Goal: Task Accomplishment & Management: Complete application form

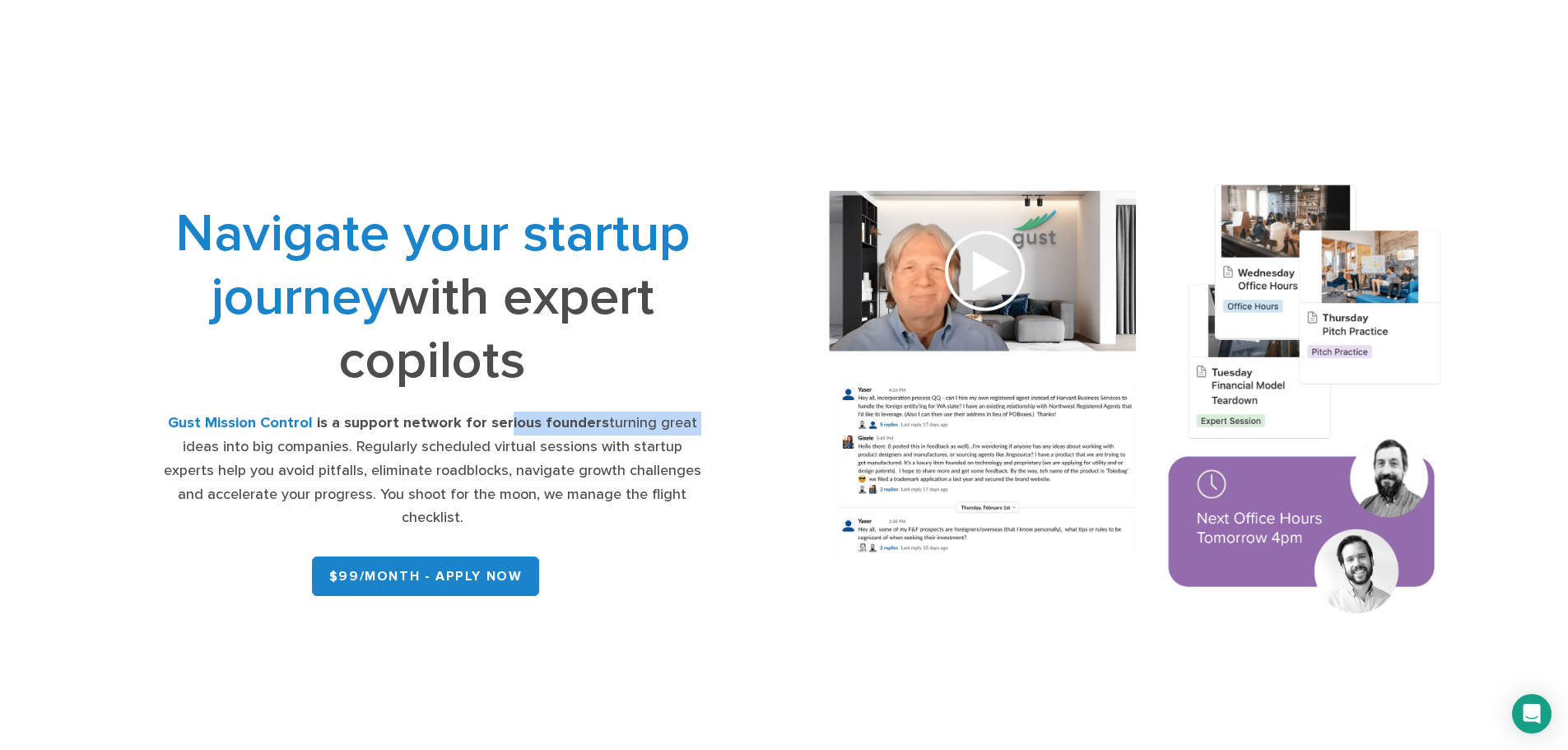
drag, startPoint x: 658, startPoint y: 446, endPoint x: 701, endPoint y: 447, distance: 43.0
click at [701, 447] on div "Gust Mission Control is a support network for serious founders turning great id…" at bounding box center [433, 471] width 544 height 119
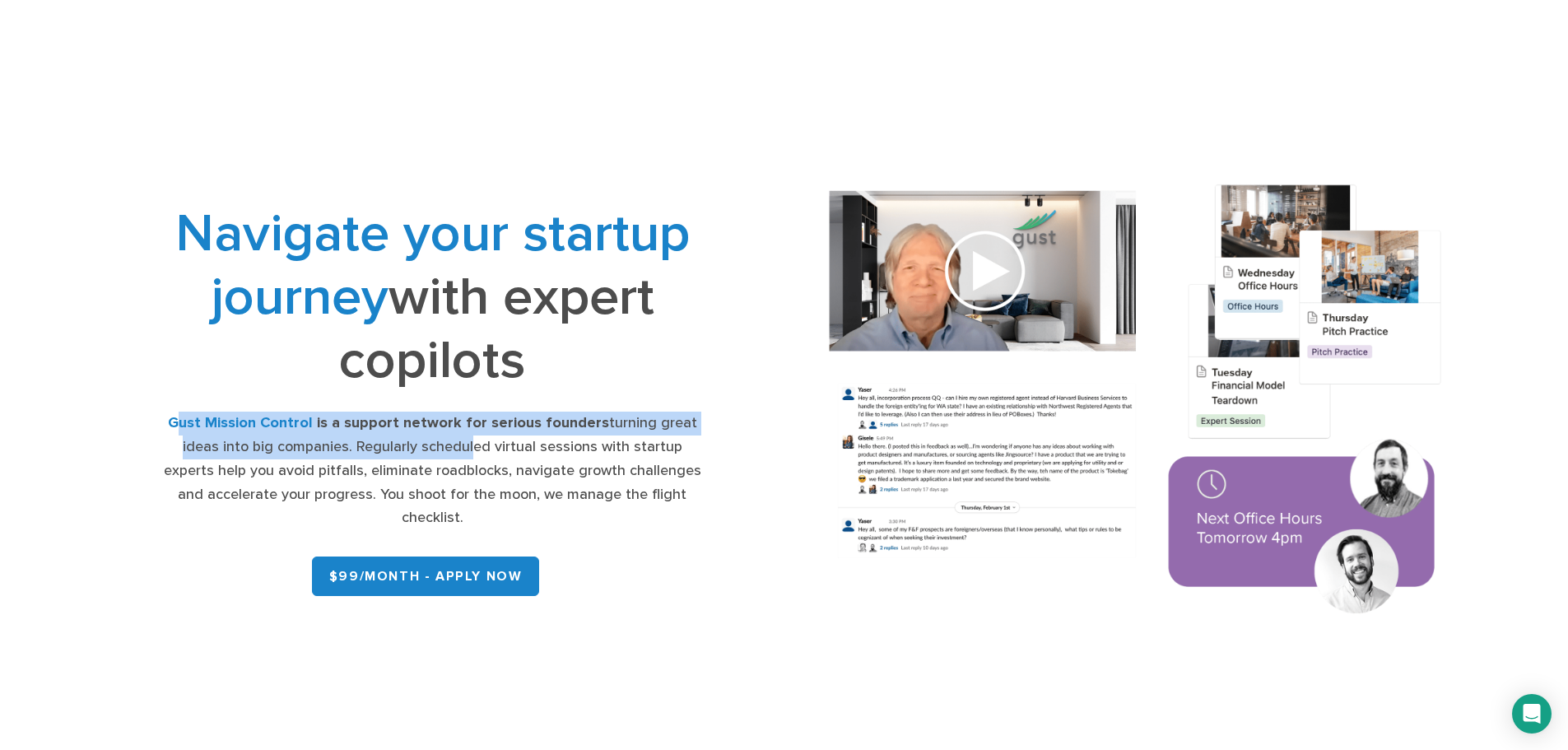
drag, startPoint x: 202, startPoint y: 446, endPoint x: 461, endPoint y: 457, distance: 259.2
click at [461, 457] on div "Gust Mission Control is a support network for serious founders turning great id…" at bounding box center [433, 471] width 544 height 119
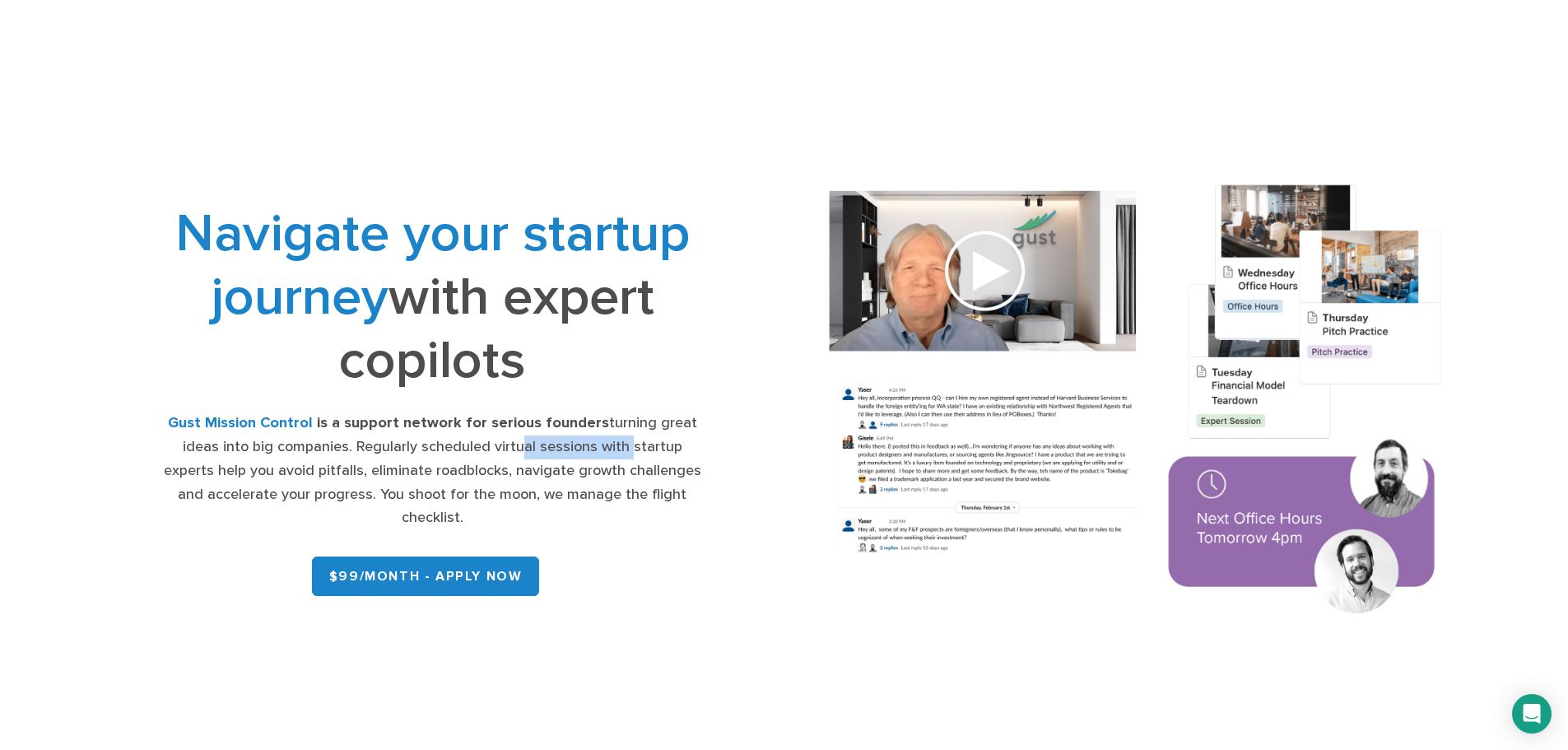
drag, startPoint x: 488, startPoint y: 461, endPoint x: 623, endPoint y: 458, distance: 135.0
click at [611, 456] on div "Gust Mission Control is a support network for serious founders turning great id…" at bounding box center [433, 471] width 544 height 119
drag, startPoint x: 215, startPoint y: 486, endPoint x: 450, endPoint y: 486, distance: 235.0
click at [450, 486] on div "Gust Mission Control is a support network for serious founders turning great id…" at bounding box center [433, 471] width 544 height 119
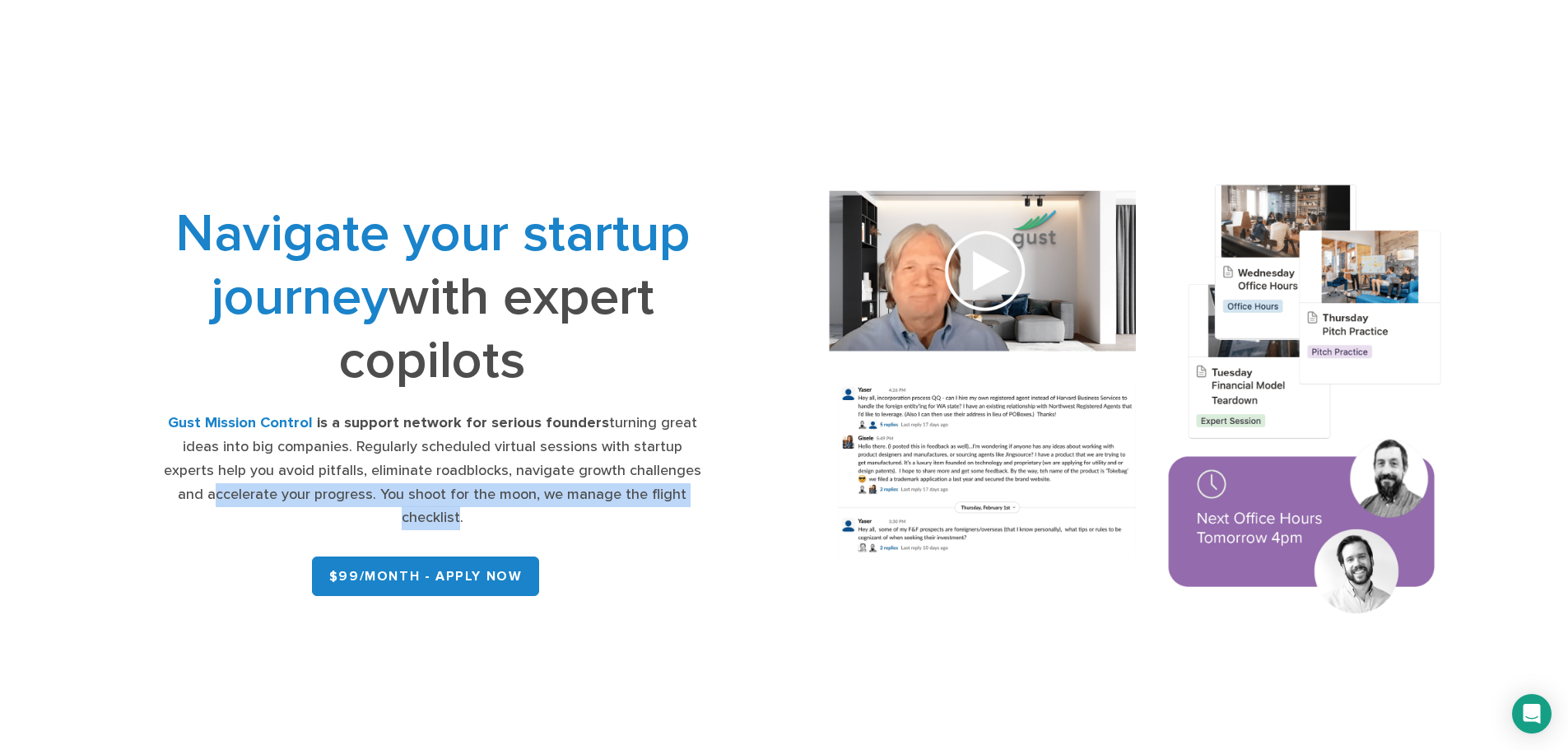
drag, startPoint x: 169, startPoint y: 507, endPoint x: 687, endPoint y: 508, distance: 518.0
click at [687, 508] on div "Gust Mission Control is a support network for serious founders turning great id…" at bounding box center [433, 471] width 544 height 119
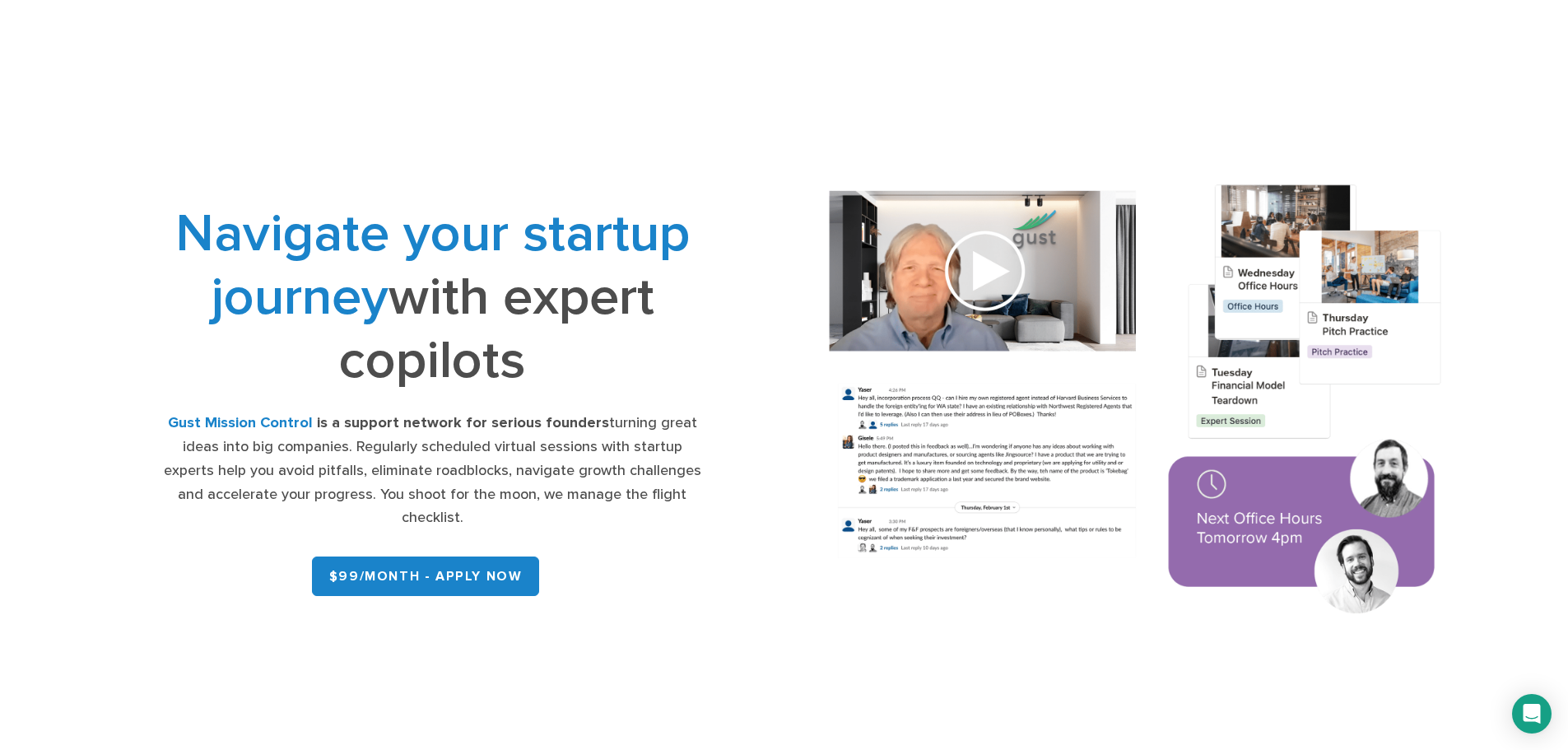
click at [985, 274] on img at bounding box center [1136, 402] width 679 height 485
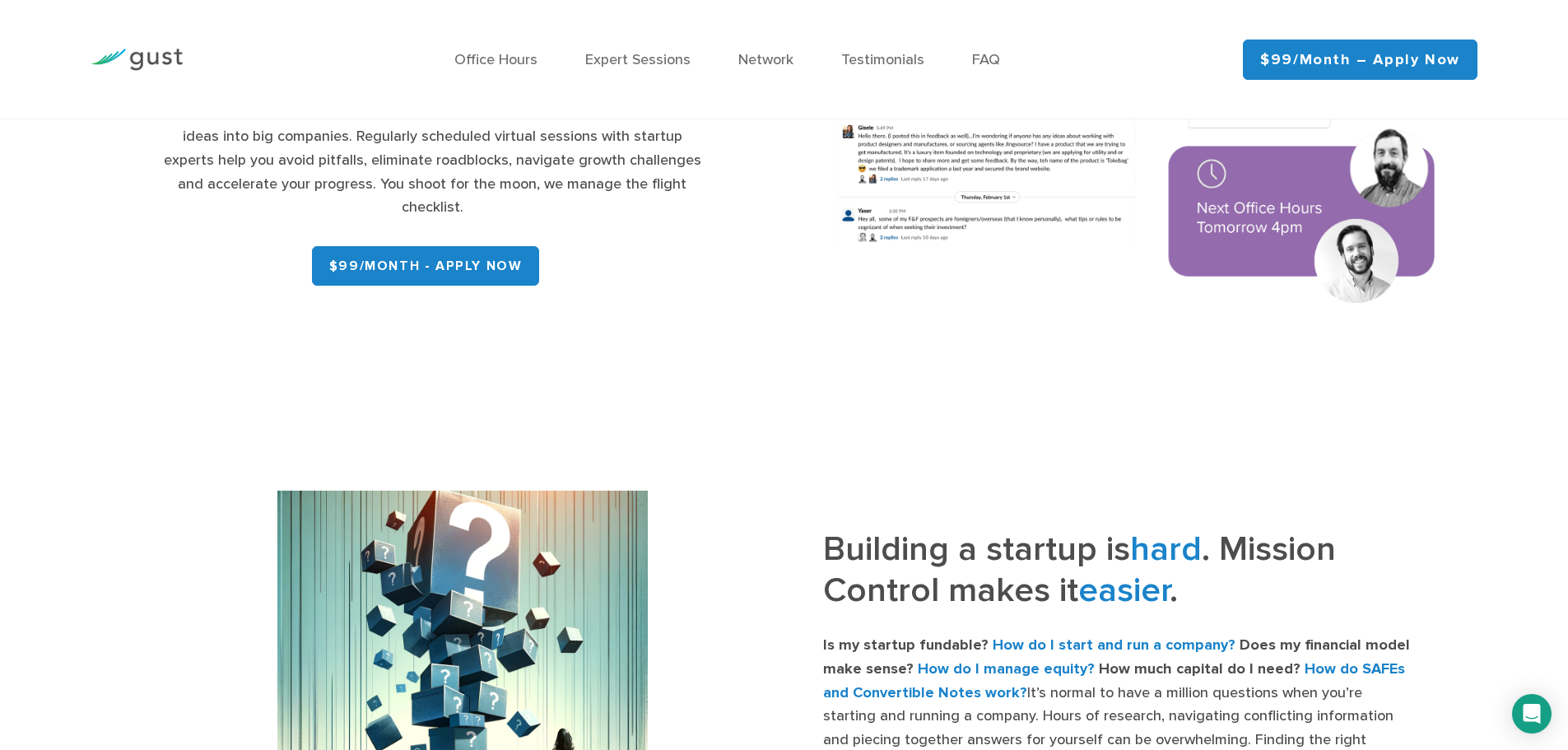
scroll to position [164, 0]
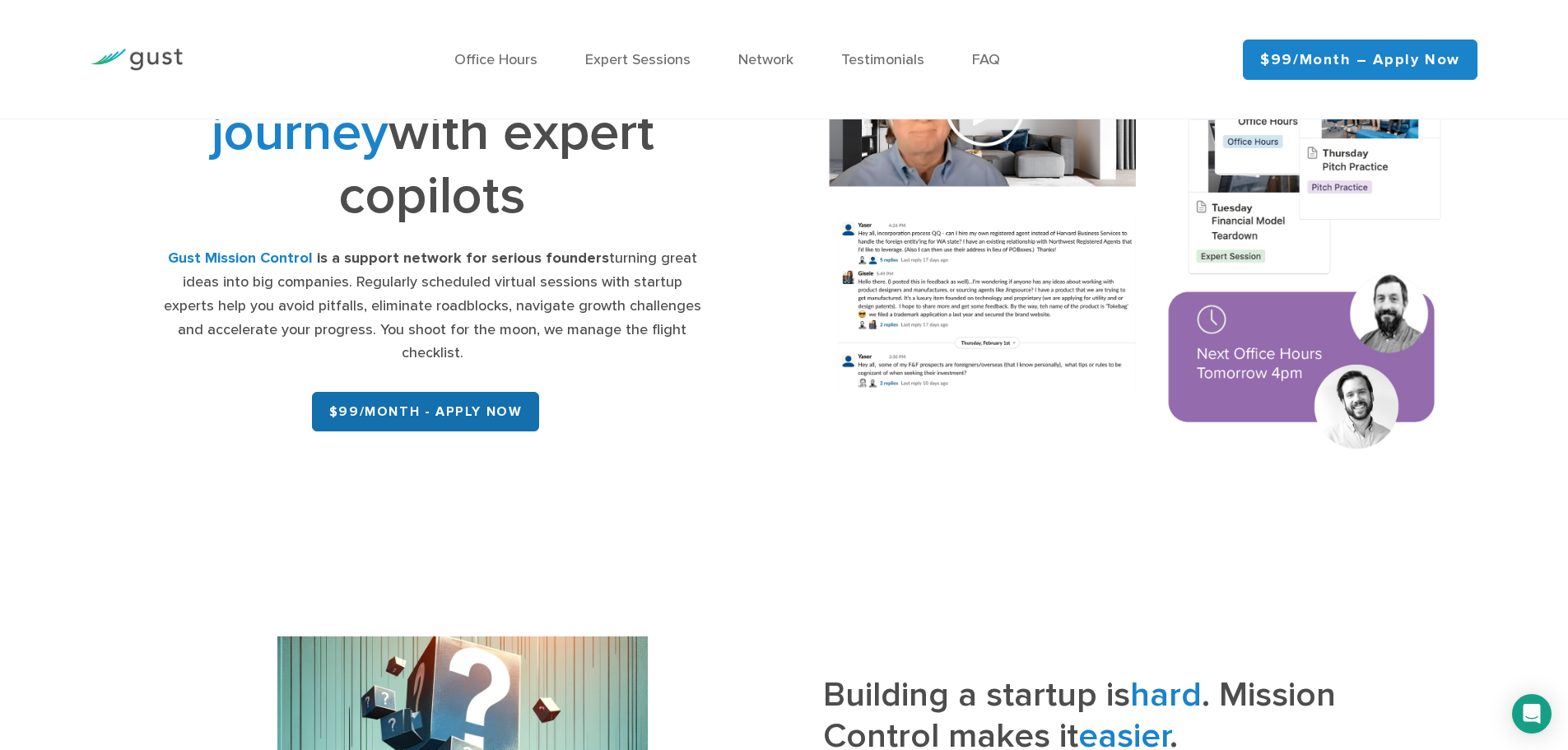
click at [457, 406] on link "$99/month - APPLY NOW" at bounding box center [426, 411] width 228 height 39
